Goal: Feedback & Contribution: Submit feedback/report problem

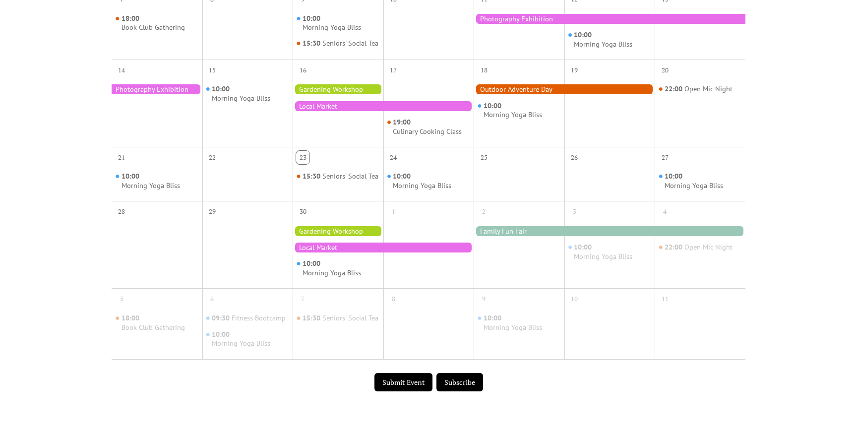
scroll to position [374, 0]
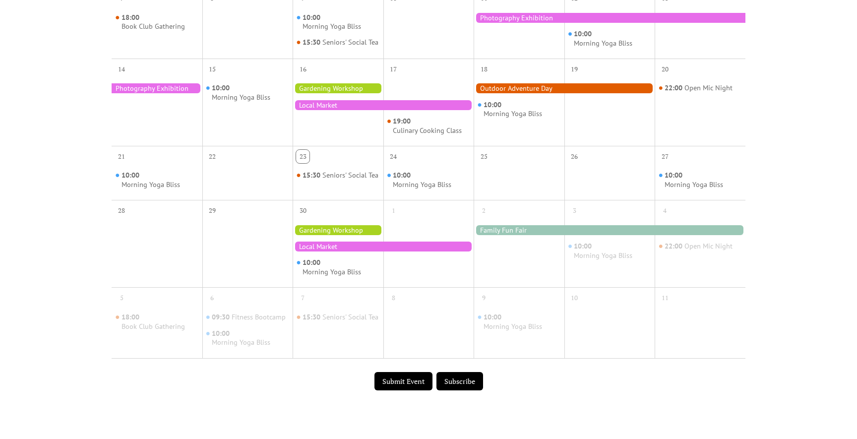
click at [51, 128] on div "Events Calendar Demo Loading the Events Calendar..." at bounding box center [428, 61] width 857 height 781
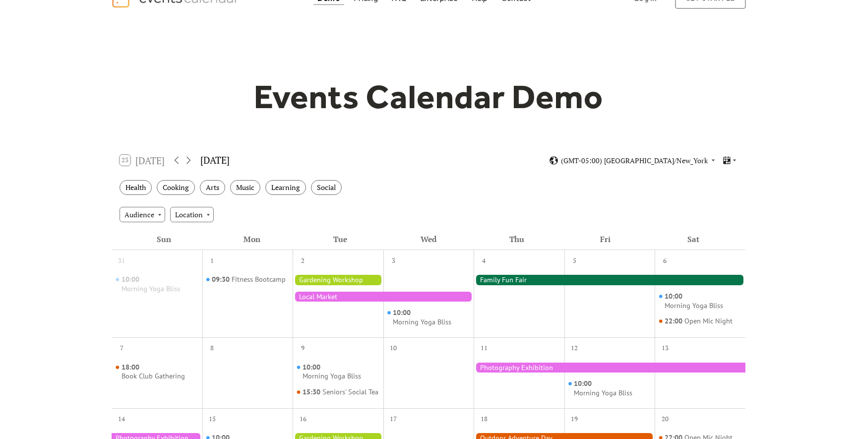
scroll to position [0, 0]
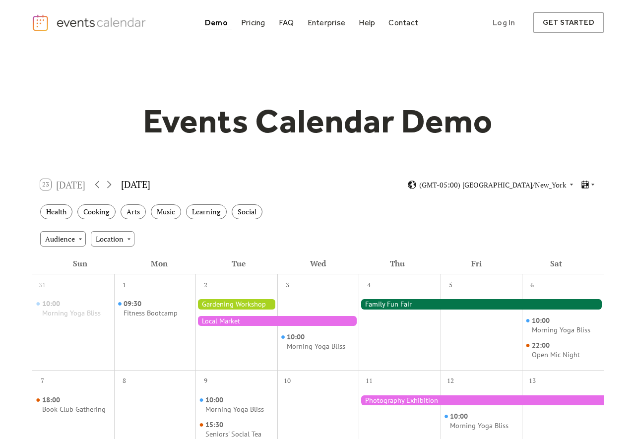
click at [585, 243] on div "Audience Location" at bounding box center [318, 238] width 572 height 27
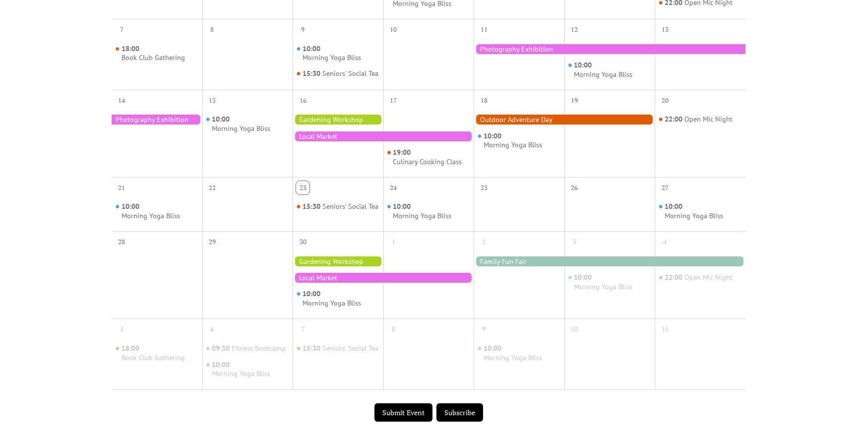
scroll to position [748, 0]
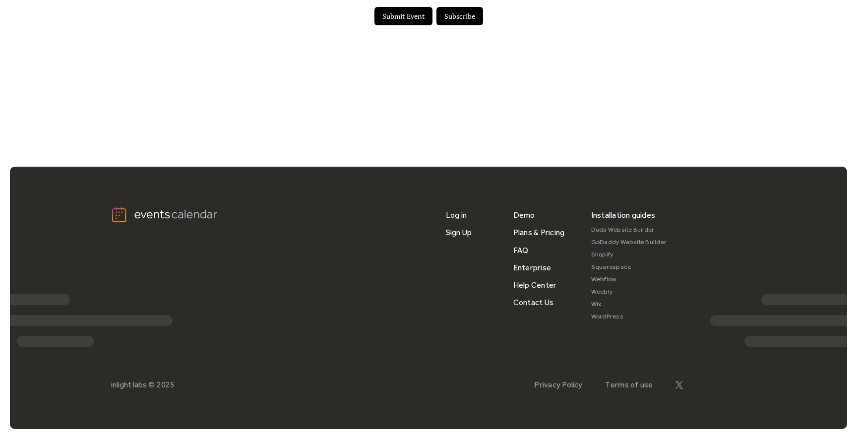
click at [603, 230] on link "Duda Website Builder" at bounding box center [629, 230] width 76 height 12
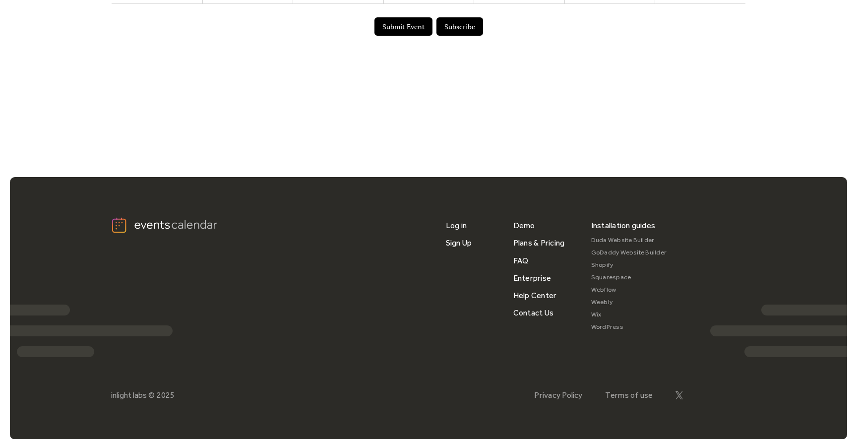
scroll to position [729, 0]
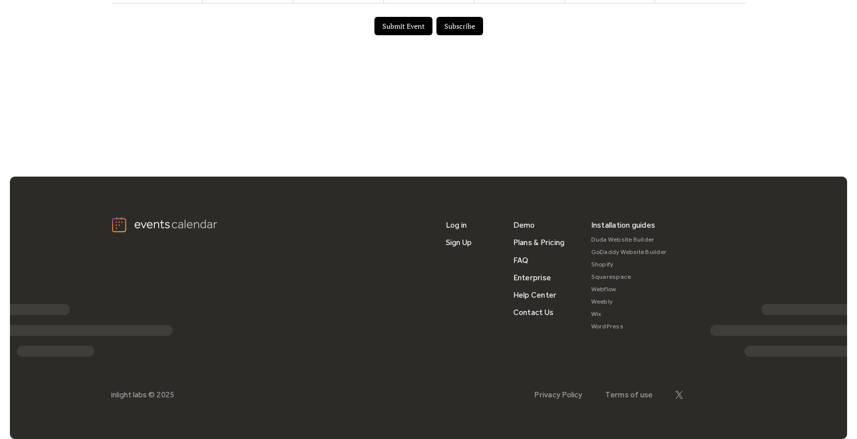
click at [603, 246] on link "Duda Website Builder" at bounding box center [629, 240] width 76 height 12
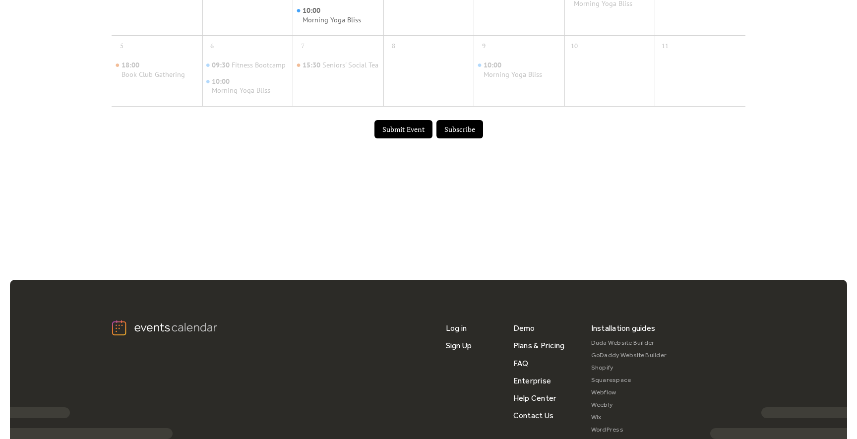
scroll to position [748, 0]
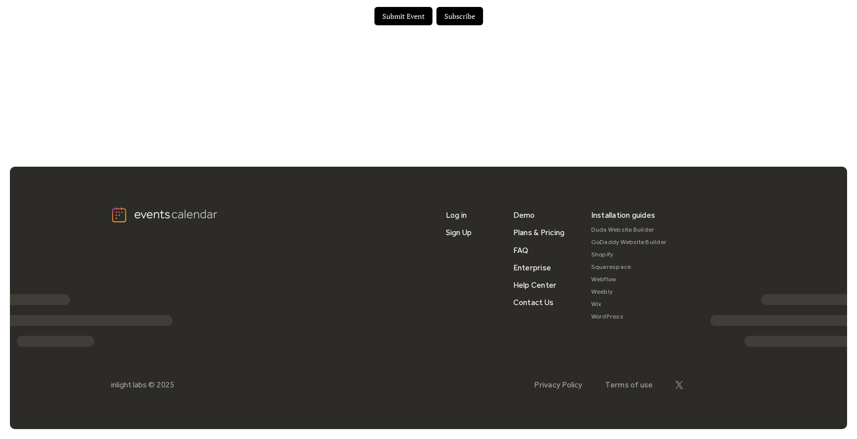
click at [607, 317] on link "WordPress" at bounding box center [629, 317] width 76 height 12
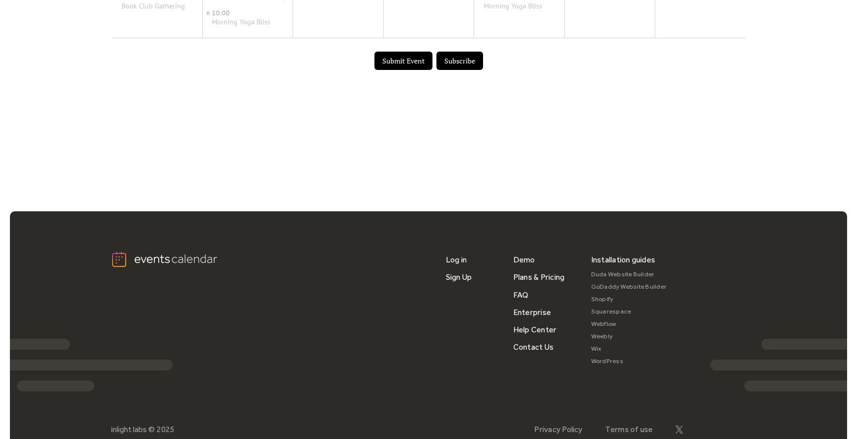
scroll to position [698, 0]
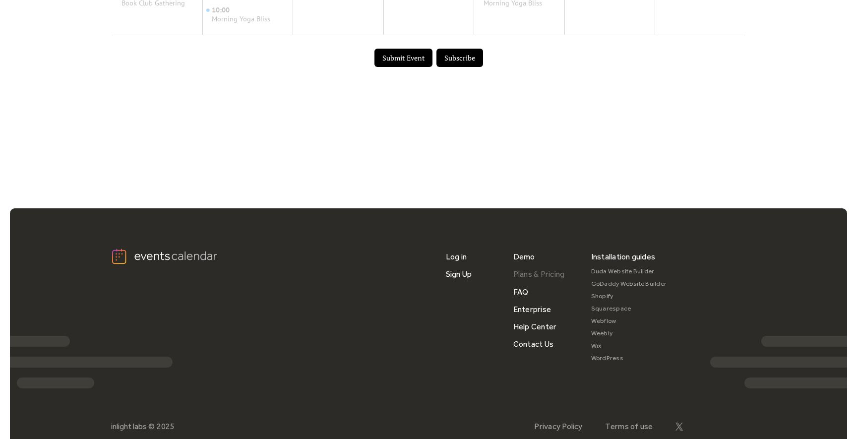
drag, startPoint x: 523, startPoint y: 284, endPoint x: 513, endPoint y: 284, distance: 10.4
click at [523, 283] on link "Plans & Pricing" at bounding box center [540, 273] width 52 height 17
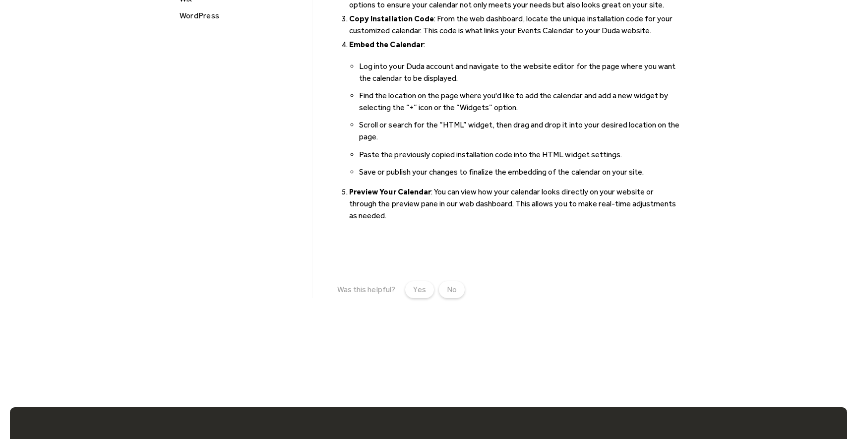
scroll to position [230, 0]
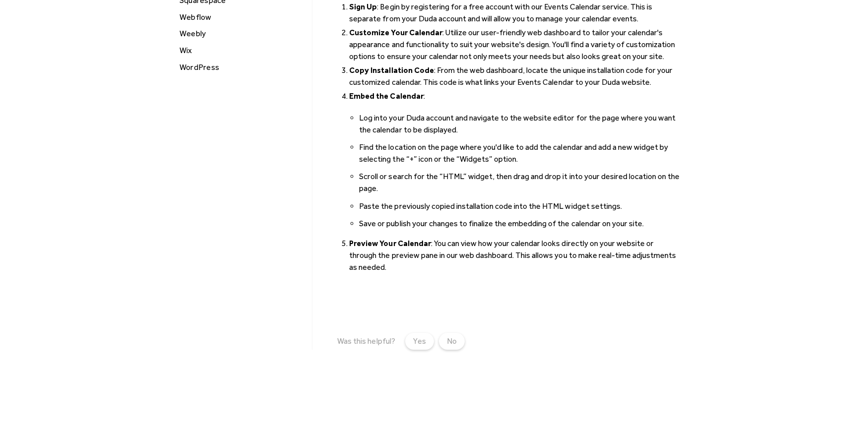
scroll to position [230, 0]
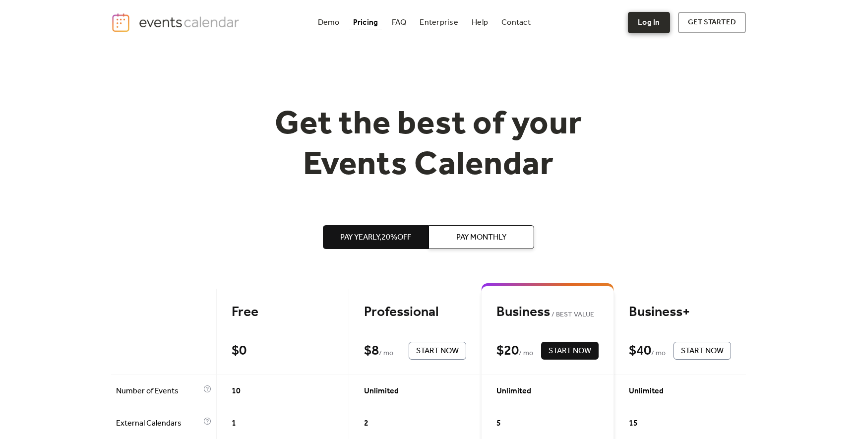
click at [650, 19] on link "Log In" at bounding box center [649, 22] width 42 height 21
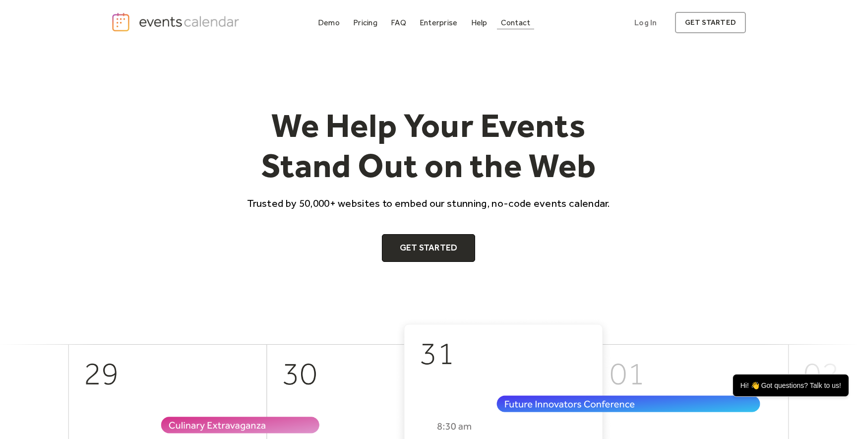
click at [507, 24] on div "Contact" at bounding box center [516, 22] width 30 height 5
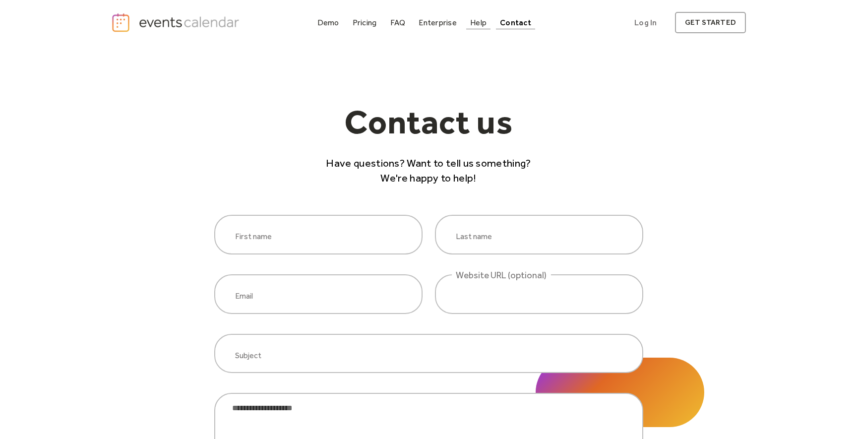
click at [489, 24] on link "Help" at bounding box center [478, 22] width 24 height 13
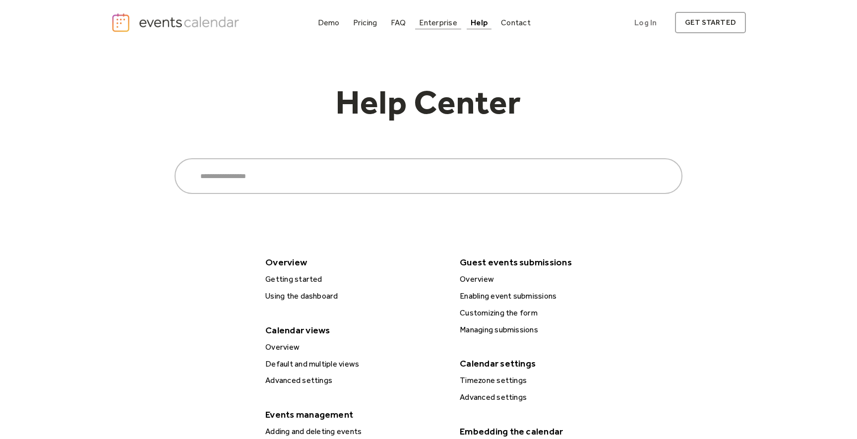
click at [441, 17] on link "Enterprise" at bounding box center [438, 22] width 46 height 13
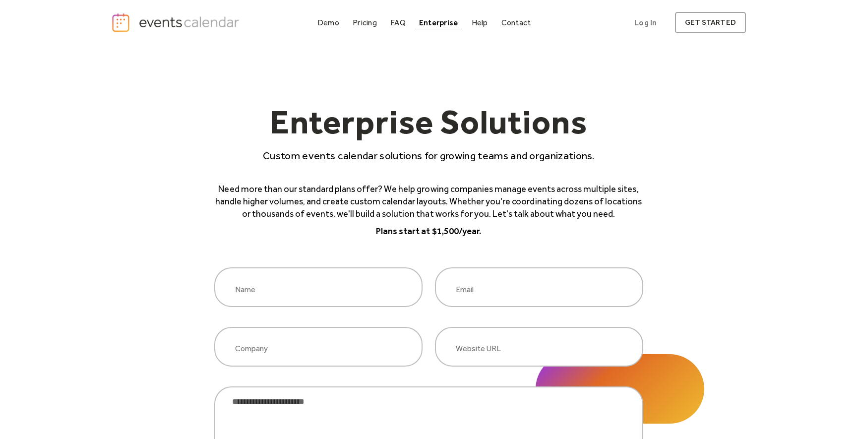
click at [203, 21] on img "home" at bounding box center [176, 22] width 131 height 20
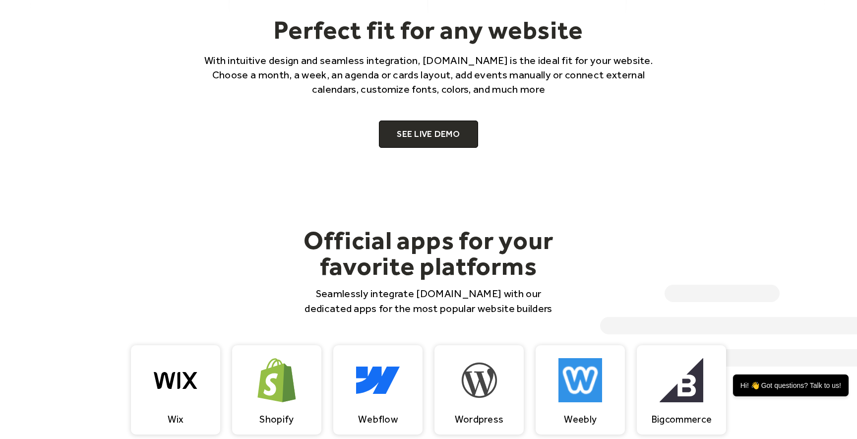
scroll to position [703, 0]
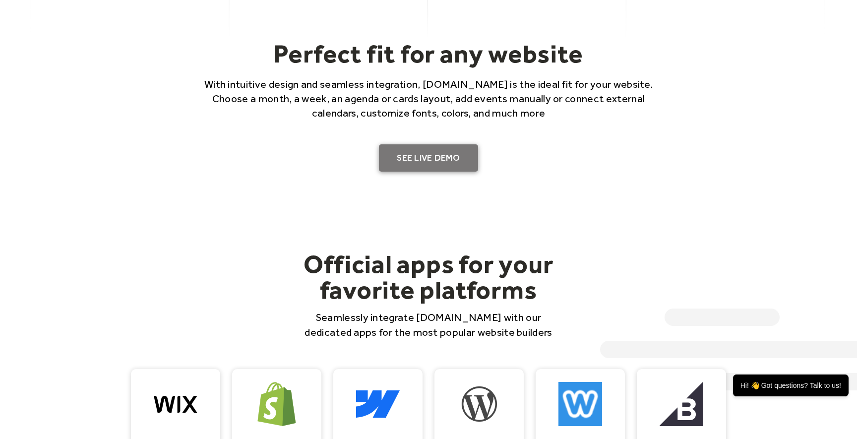
click at [437, 156] on link "SEE LIVE DEMO" at bounding box center [428, 158] width 99 height 28
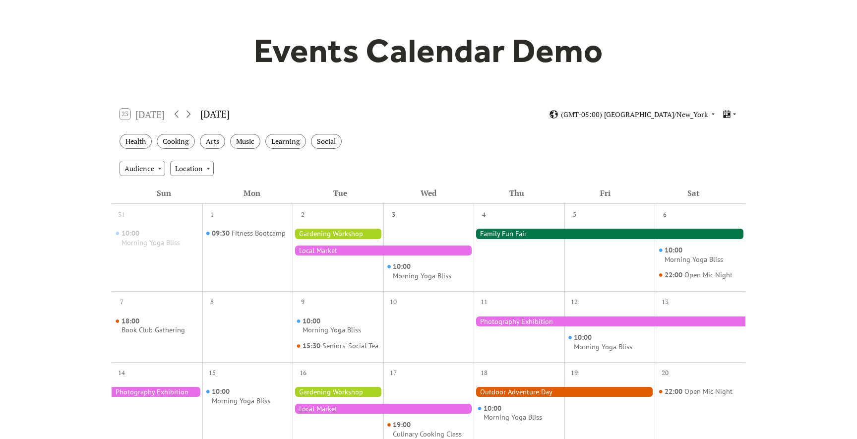
scroll to position [71, 0]
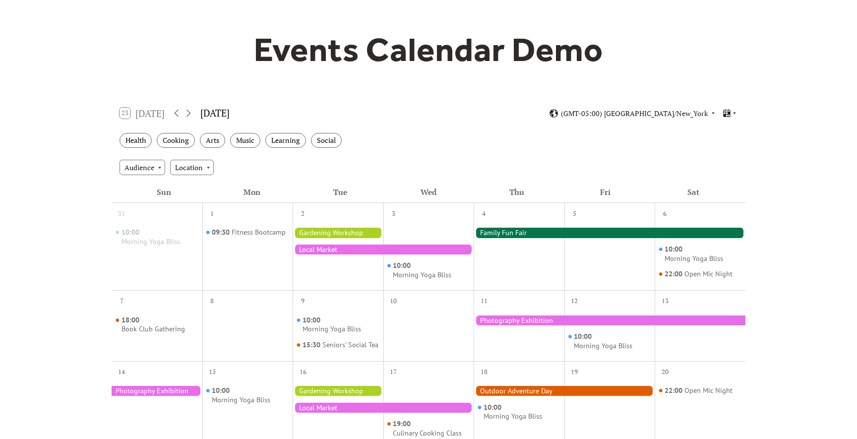
click at [525, 232] on div at bounding box center [610, 233] width 272 height 10
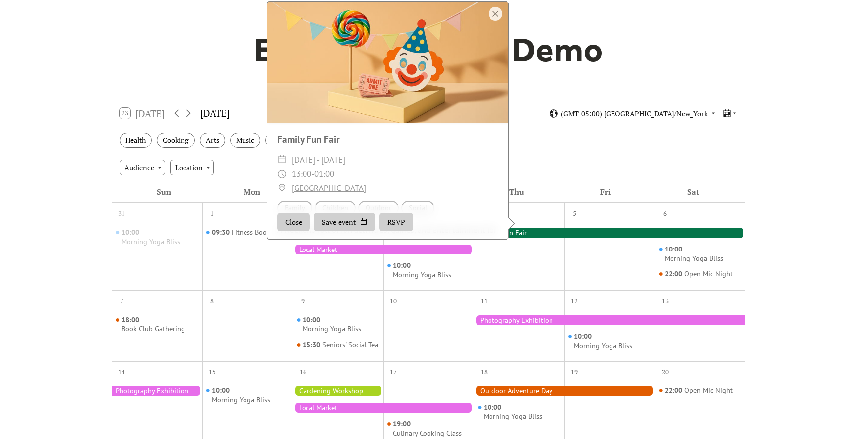
scroll to position [77, 0]
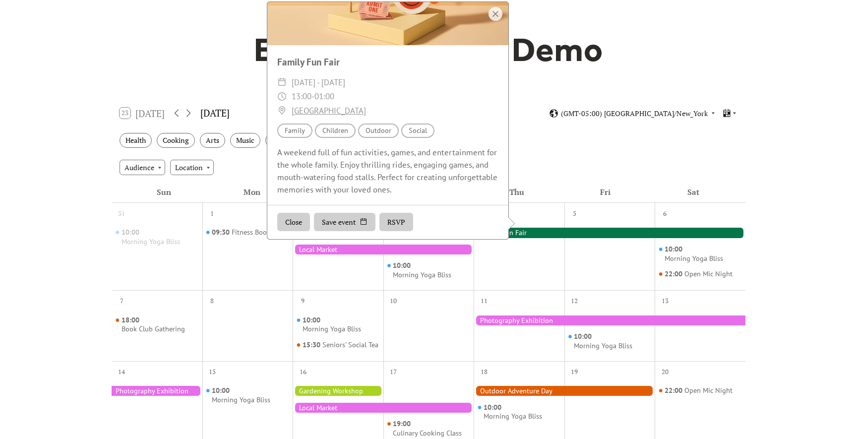
click at [353, 193] on div "A weekend full of fun activities, games, and entertainment for the whole family…" at bounding box center [387, 171] width 241 height 50
click at [461, 285] on div "10:00 Morning Yoga Bliss" at bounding box center [429, 254] width 91 height 64
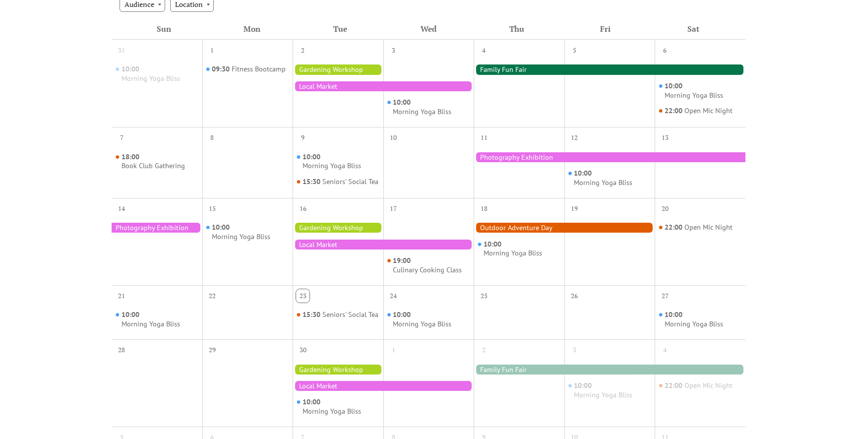
scroll to position [236, 0]
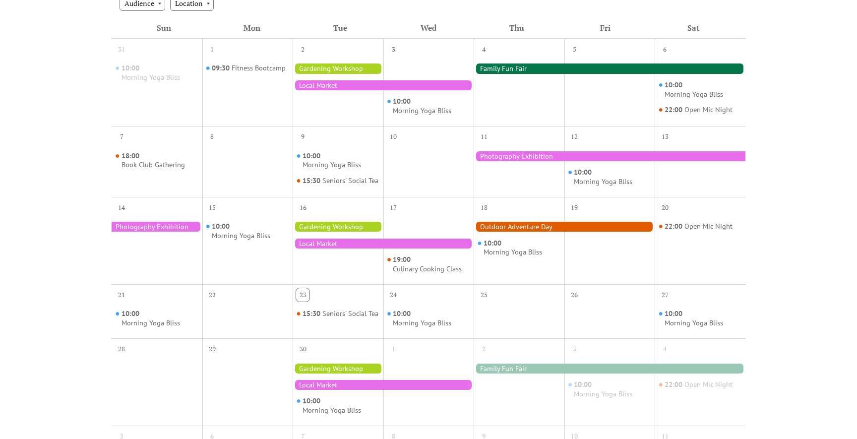
click at [337, 249] on div at bounding box center [383, 244] width 181 height 10
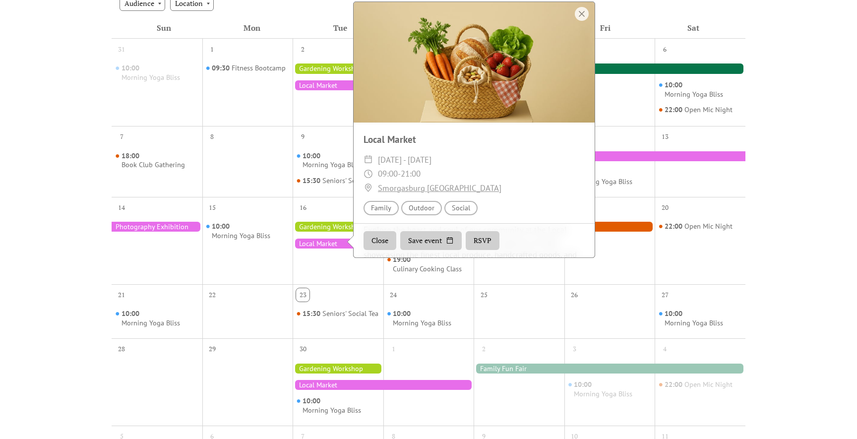
click at [273, 115] on div "09:30 Fitness Bootcamp" at bounding box center [247, 90] width 91 height 64
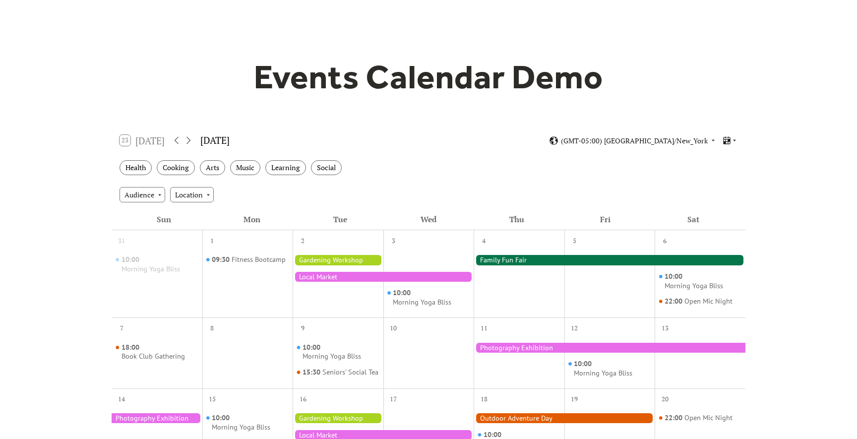
scroll to position [0, 0]
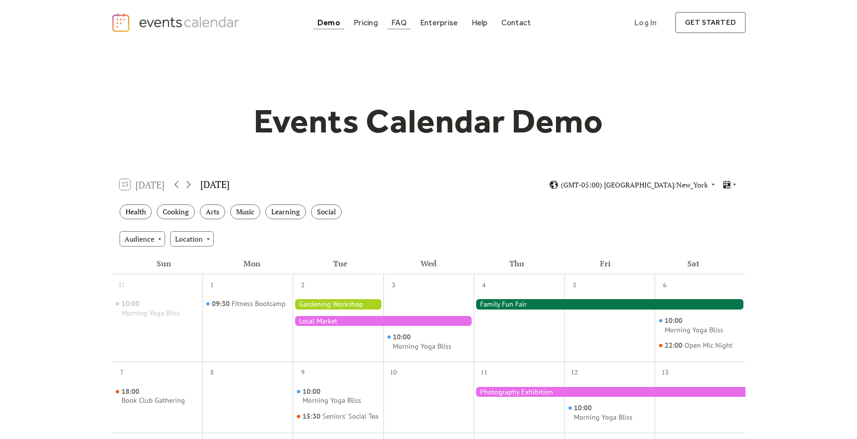
click at [400, 24] on div "FAQ" at bounding box center [398, 22] width 15 height 5
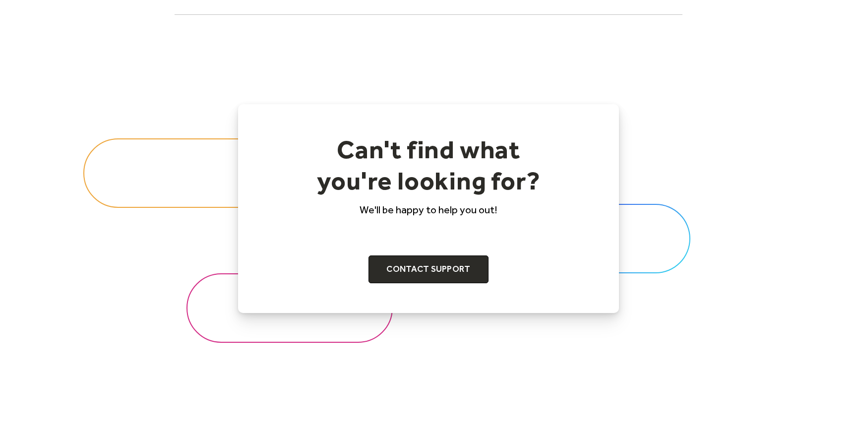
scroll to position [990, 0]
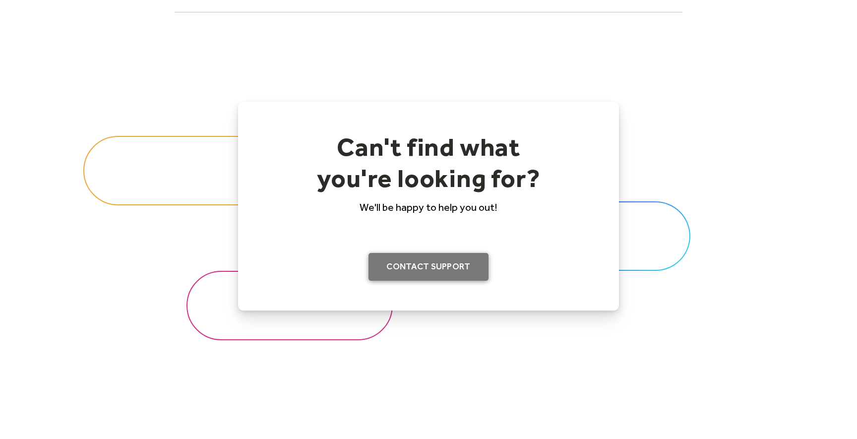
click at [440, 270] on link "Contact support" at bounding box center [429, 267] width 120 height 28
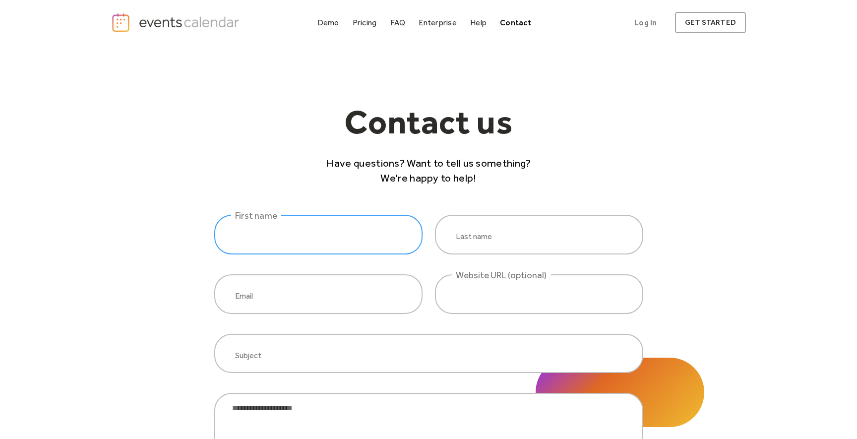
click at [325, 239] on input "website inquiry" at bounding box center [318, 235] width 208 height 40
type input "*****"
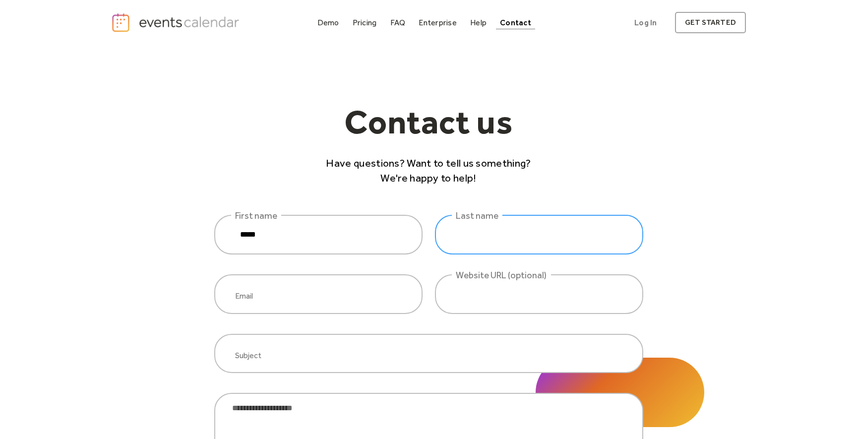
type input "****"
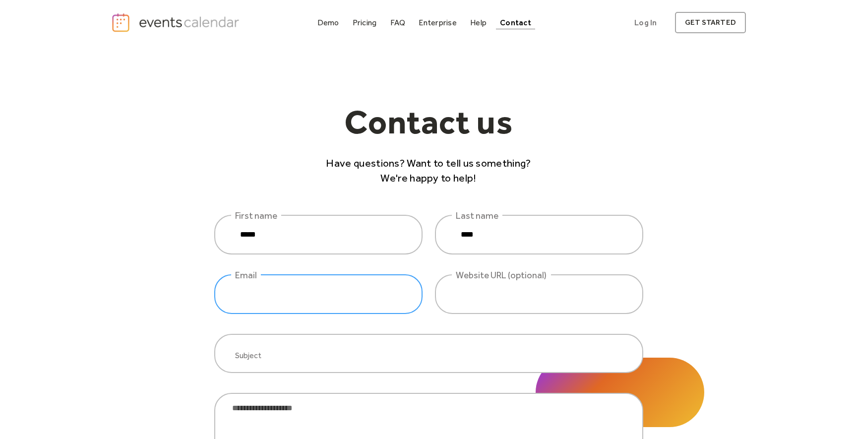
click at [277, 305] on input "website inquiry" at bounding box center [318, 294] width 208 height 40
type input "**********"
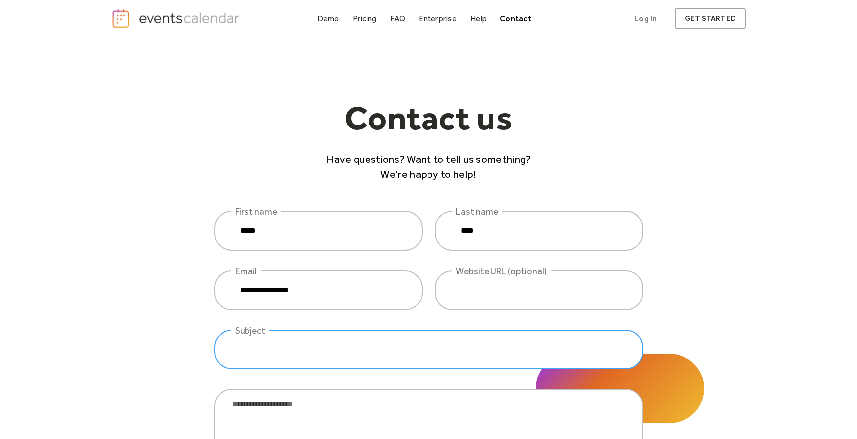
click at [319, 341] on input "website inquiry" at bounding box center [428, 350] width 429 height 40
type input "****"
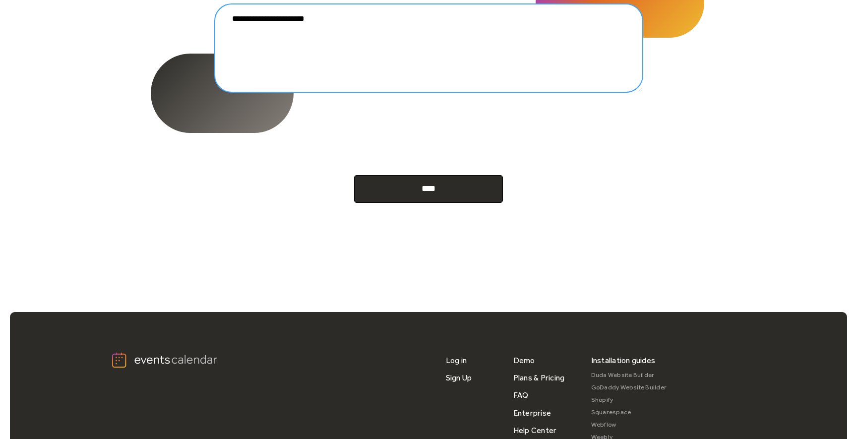
scroll to position [395, 0]
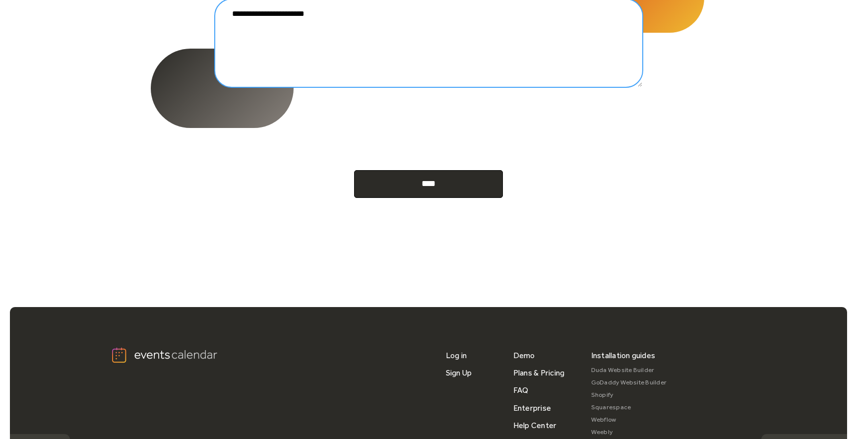
click at [332, 17] on textarea "**********" at bounding box center [428, 43] width 429 height 89
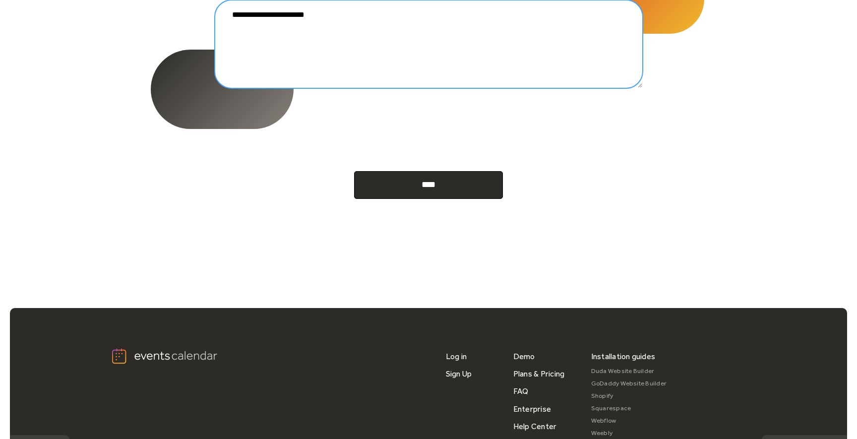
drag, startPoint x: 296, startPoint y: 13, endPoint x: 301, endPoint y: 21, distance: 9.4
click at [296, 15] on textarea "**********" at bounding box center [428, 44] width 429 height 89
type textarea "**********"
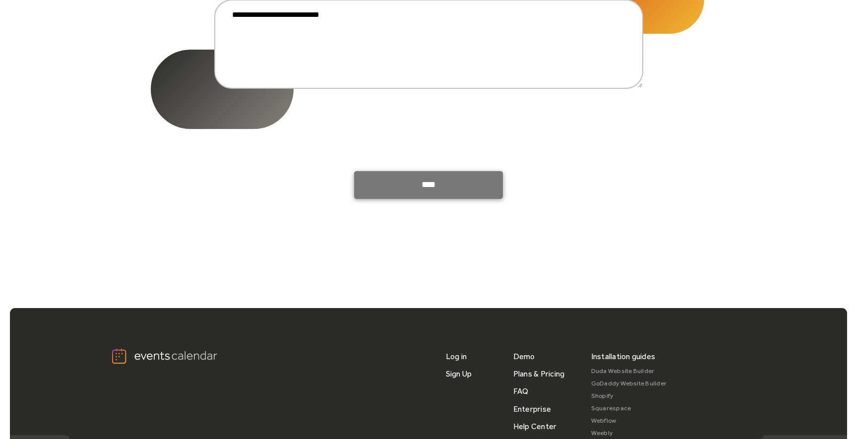
drag, startPoint x: 417, startPoint y: 181, endPoint x: 423, endPoint y: 189, distance: 9.9
click at [418, 181] on input "****" at bounding box center [428, 185] width 149 height 28
type input "**********"
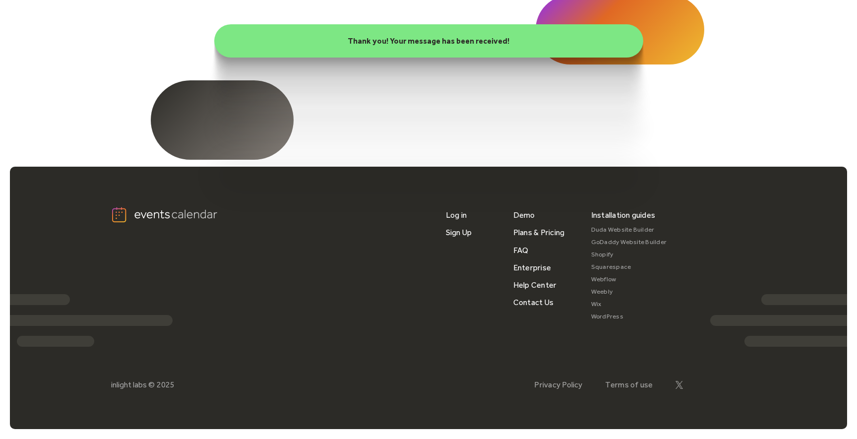
scroll to position [0, 0]
